Goal: Task Accomplishment & Management: Use online tool/utility

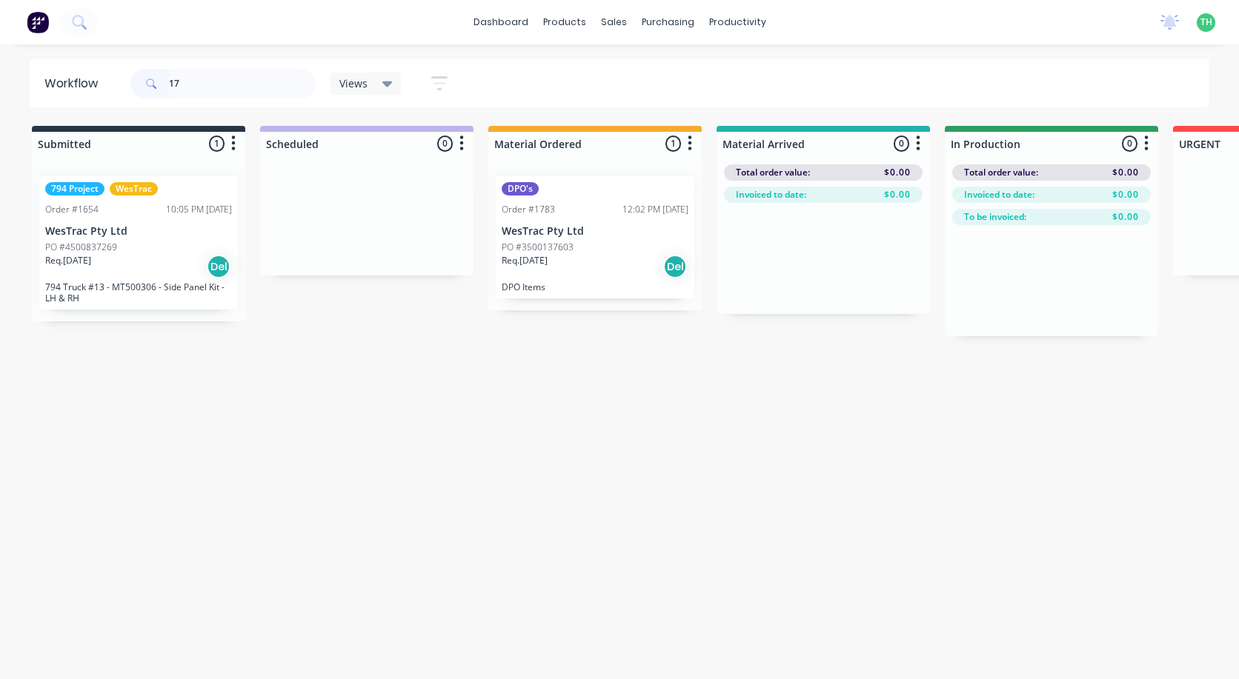
type input "1"
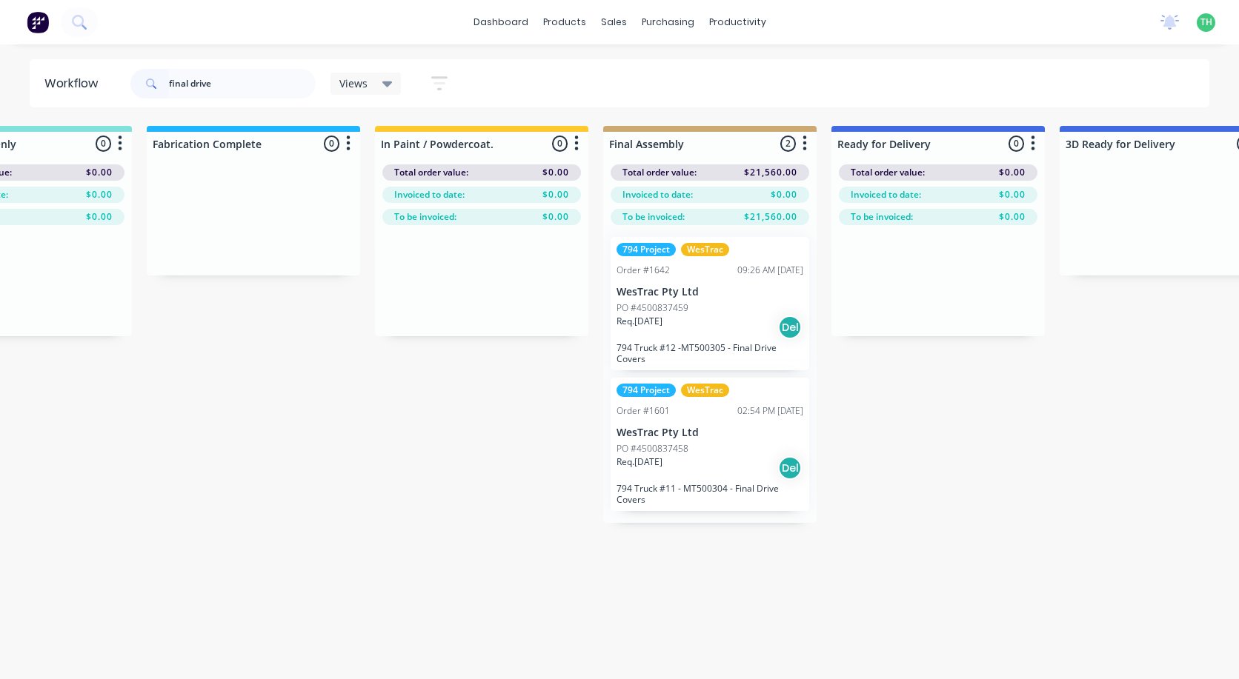
scroll to position [0, 2017]
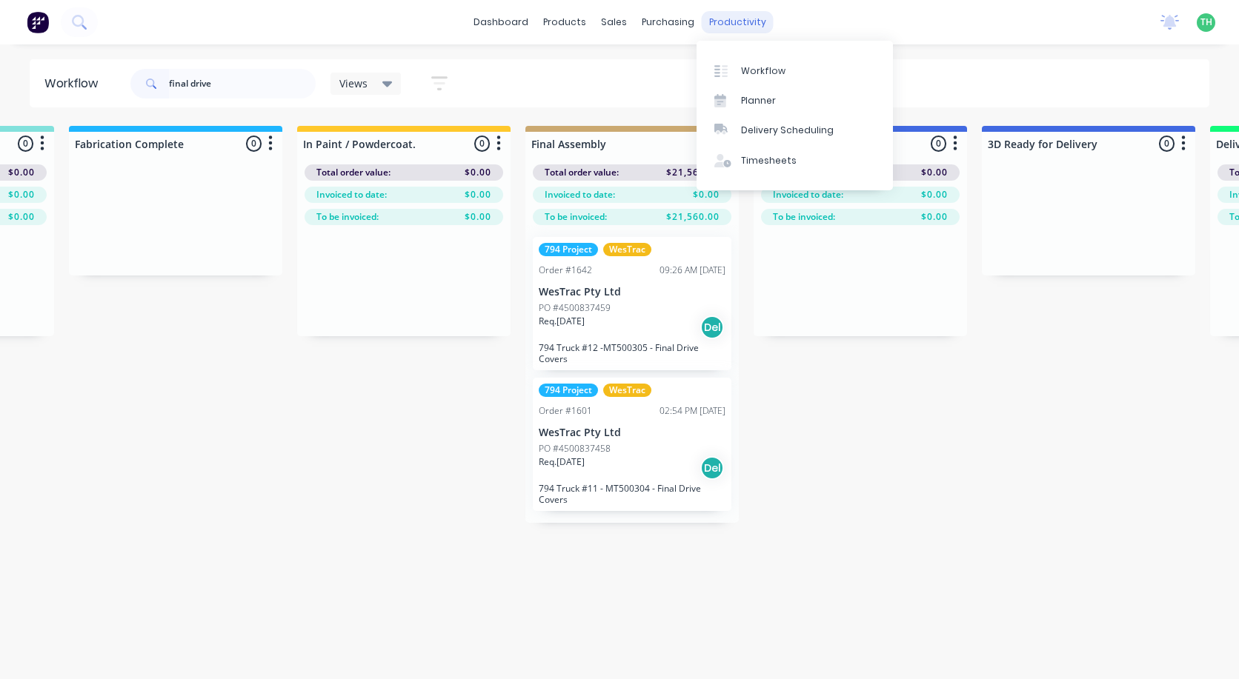
type input "final drive"
click at [747, 16] on div "productivity" at bounding box center [738, 22] width 72 height 22
drag, startPoint x: 742, startPoint y: 16, endPoint x: 726, endPoint y: 28, distance: 20.2
click at [726, 28] on div "productivity" at bounding box center [738, 22] width 72 height 22
click at [758, 161] on div "Timesheets" at bounding box center [769, 160] width 56 height 13
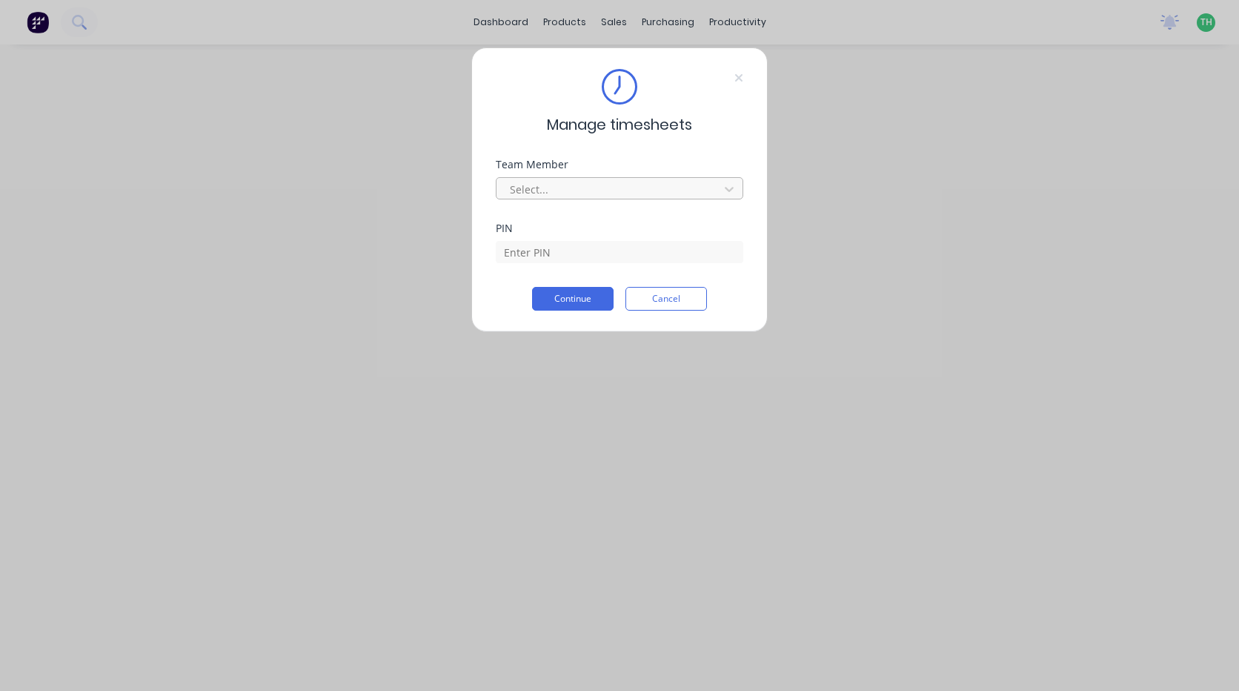
click at [668, 193] on div at bounding box center [609, 189] width 203 height 19
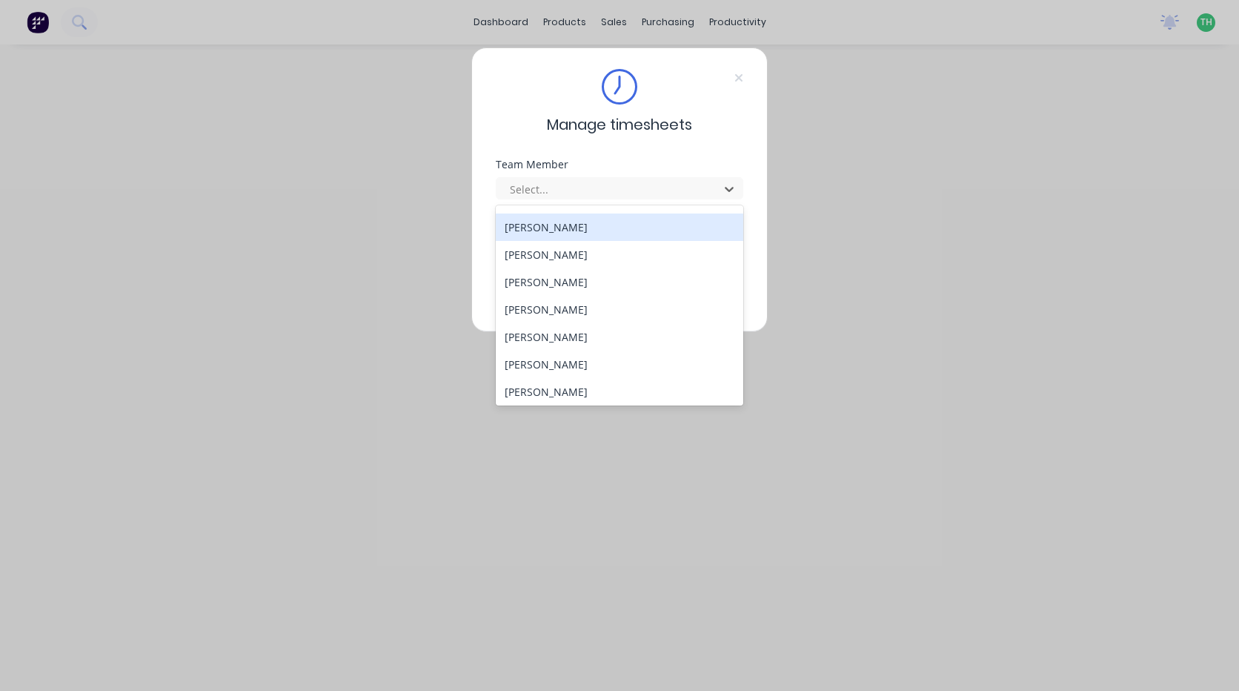
scroll to position [793, 0]
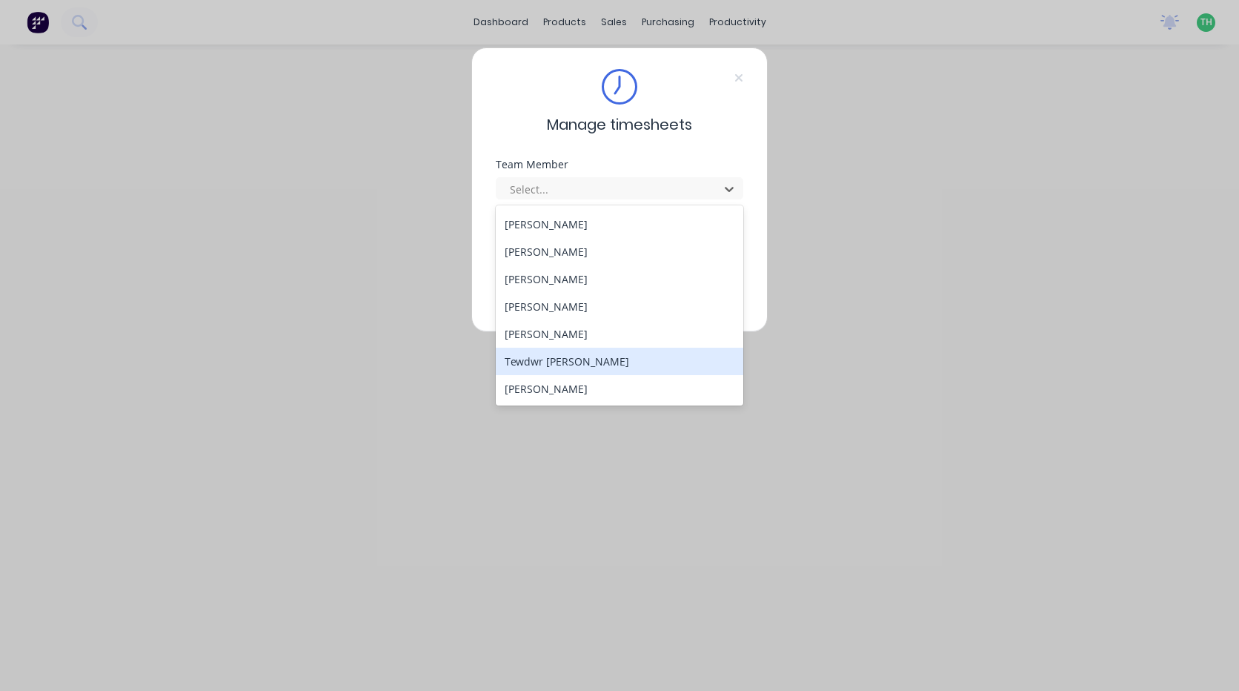
click at [626, 353] on div "Tewdwr [PERSON_NAME]" at bounding box center [619, 361] width 247 height 27
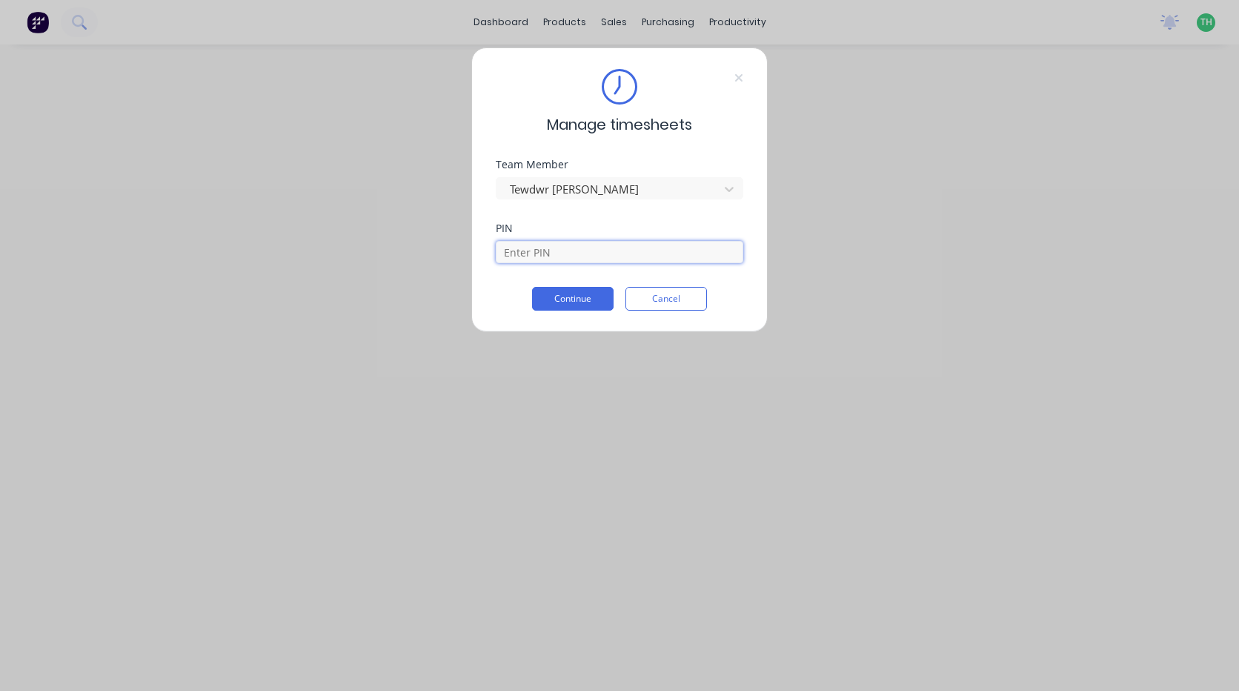
click at [569, 247] on input at bounding box center [619, 252] width 247 height 22
type input "2711"
click at [556, 295] on button "Continue" at bounding box center [573, 299] width 82 height 24
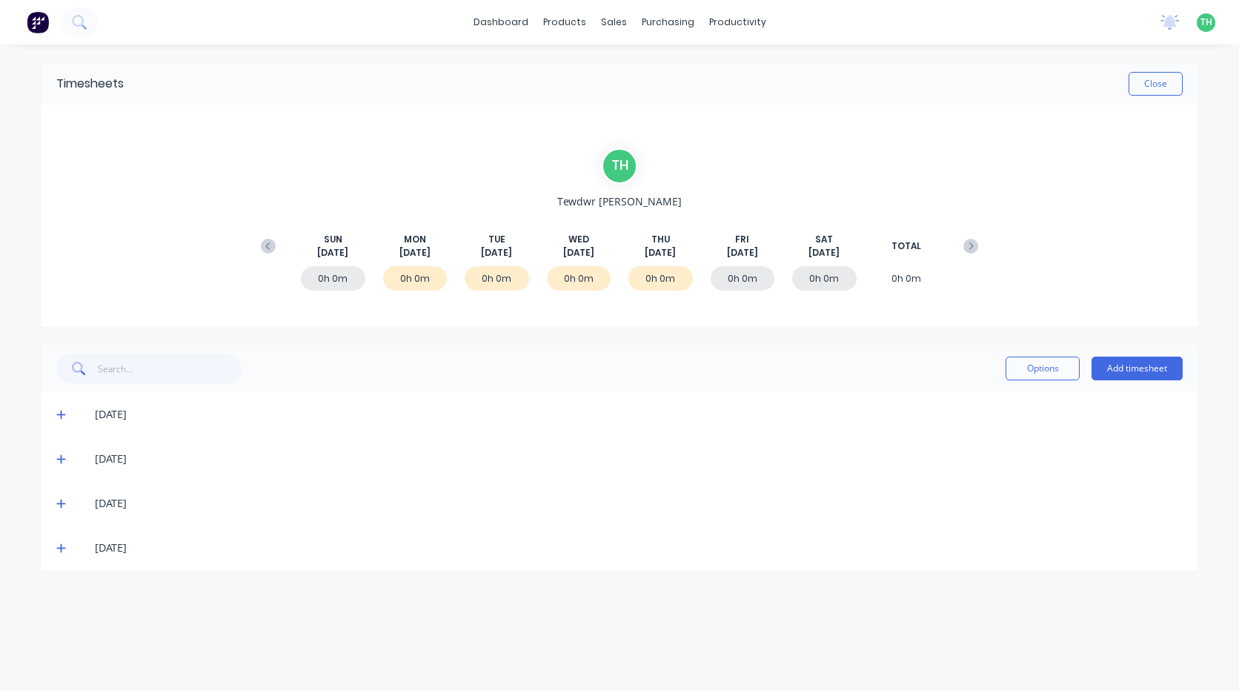
click at [59, 542] on span at bounding box center [63, 547] width 15 height 15
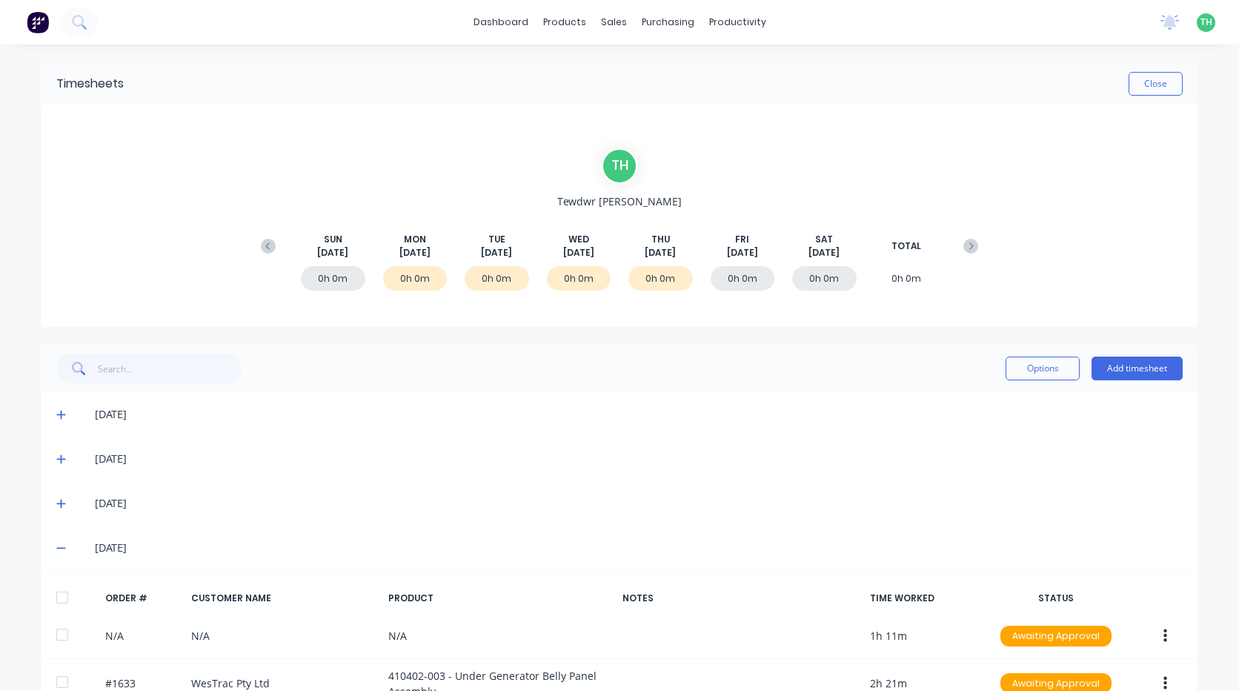
click at [59, 545] on icon at bounding box center [61, 547] width 10 height 10
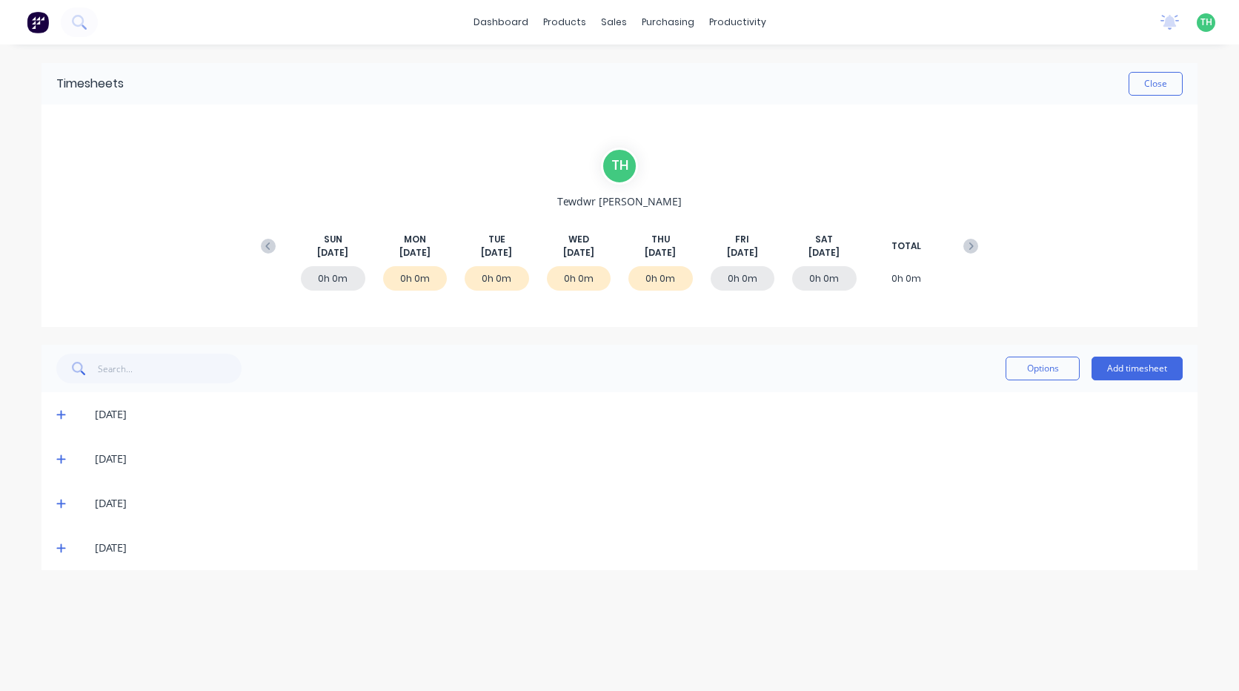
click at [67, 548] on span at bounding box center [63, 547] width 15 height 15
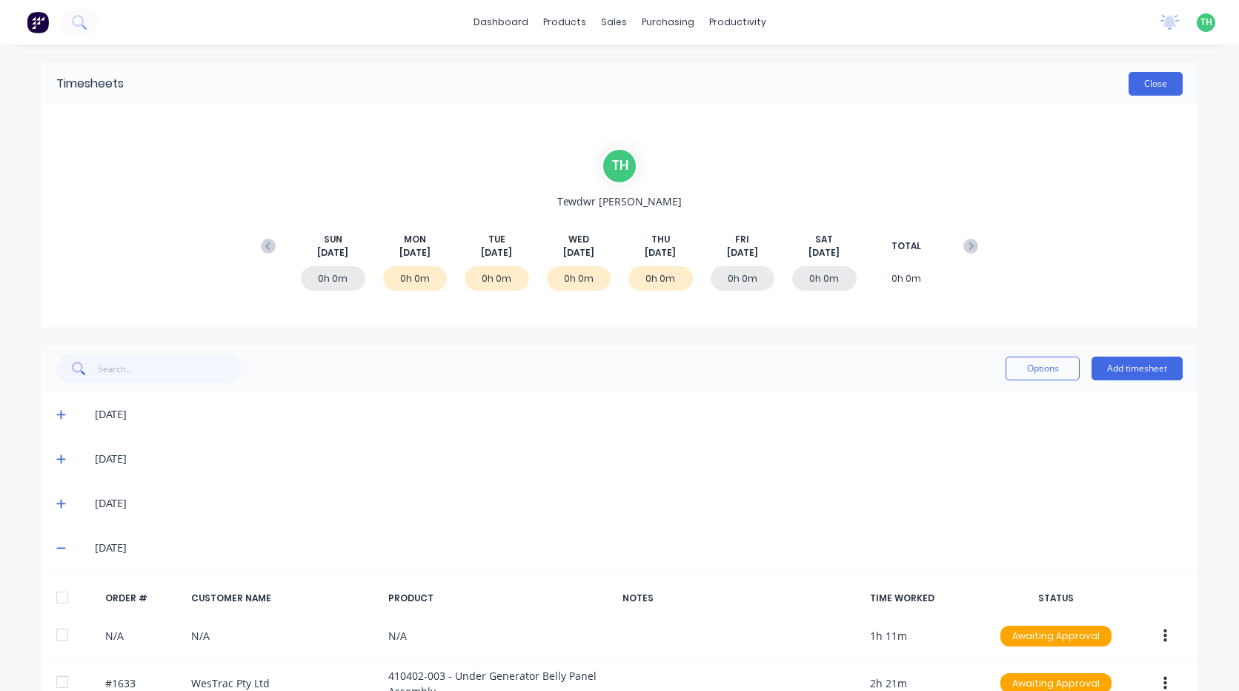
click at [1131, 80] on button "Close" at bounding box center [1155, 84] width 54 height 24
